Goal: Communication & Community: Answer question/provide support

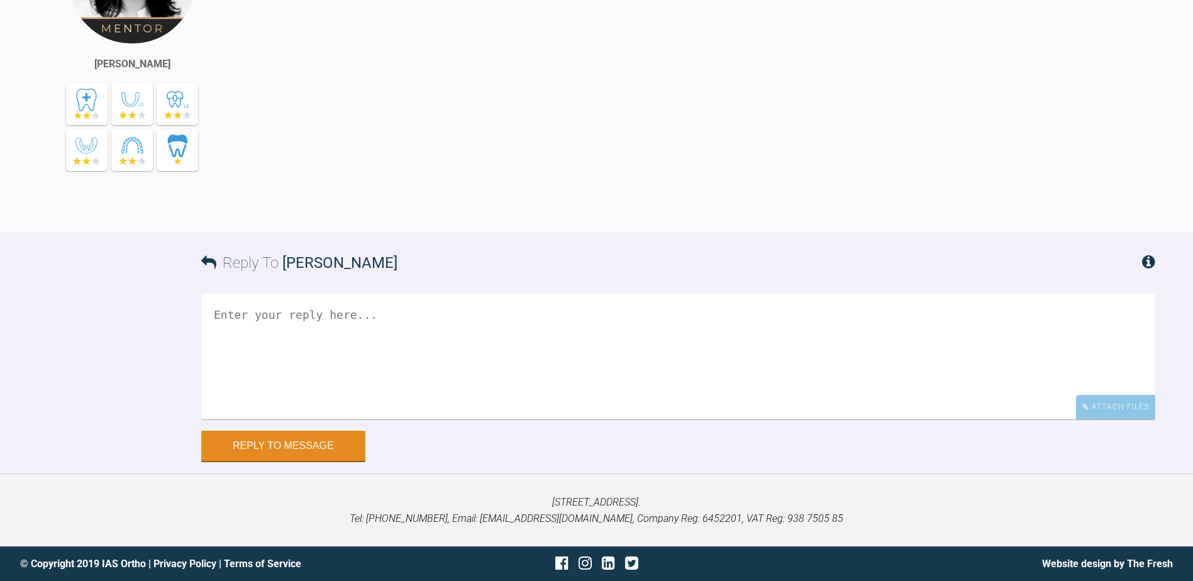
scroll to position [3371, 0]
click at [399, 323] on textarea at bounding box center [678, 357] width 954 height 126
click at [253, 314] on textarea "Hi Hoooria Attched are tthe pictures from ttodays revuew." at bounding box center [678, 357] width 954 height 126
click at [313, 350] on textarea "Hi Hooria Attached are tthe pictures from ttodays revuew." at bounding box center [678, 357] width 954 height 126
click at [524, 354] on textarea "Hi Hooria Attached are the pictures from [DATE] review." at bounding box center [678, 357] width 954 height 126
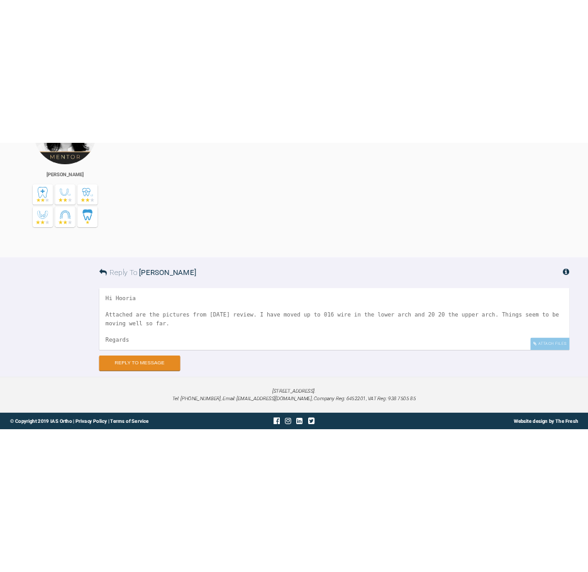
scroll to position [21, 0]
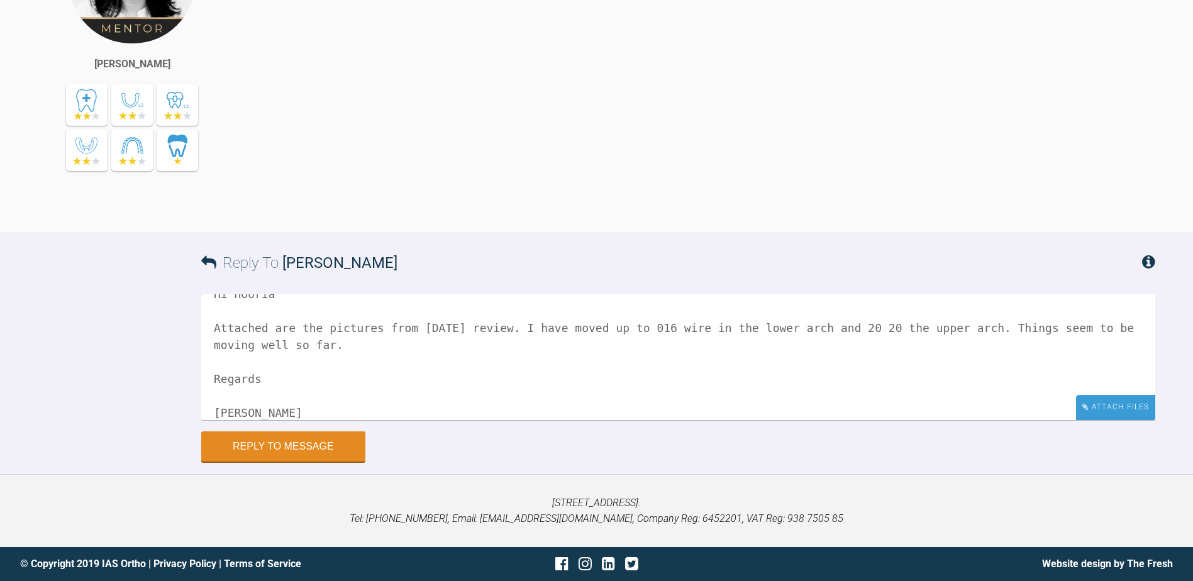
type textarea "Hi Hooria Attached are the pictures from [DATE] review. I have moved up to 016 …"
click at [1099, 407] on div "Attach Files" at bounding box center [1115, 407] width 79 height 25
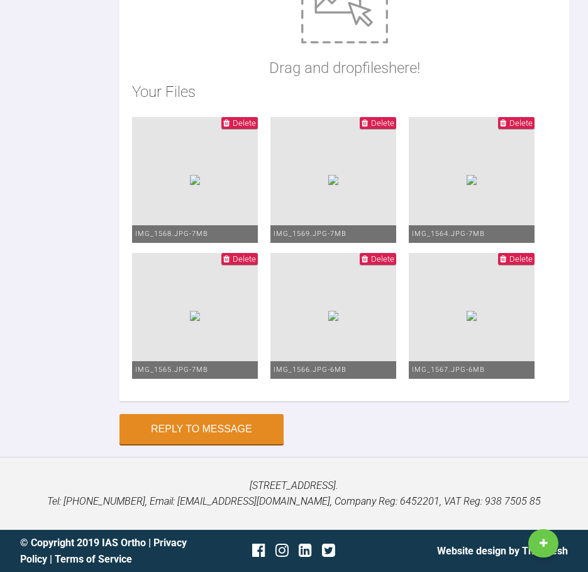
scroll to position [4830, 0]
click at [248, 445] on button "Reply to Message" at bounding box center [202, 430] width 164 height 30
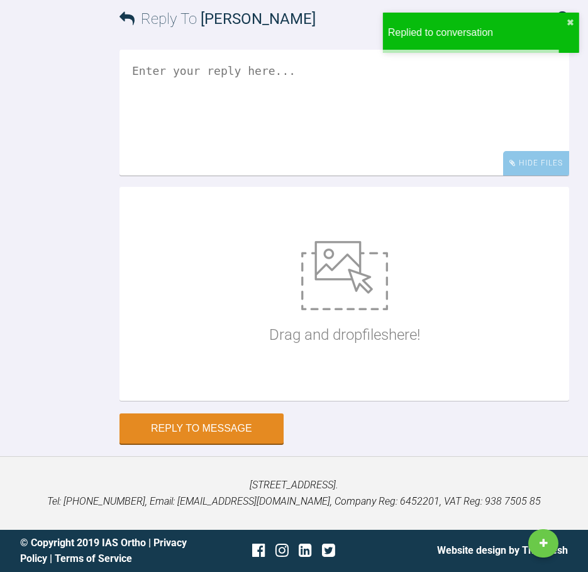
scroll to position [4728, 0]
